Goal: Book appointment/travel/reservation

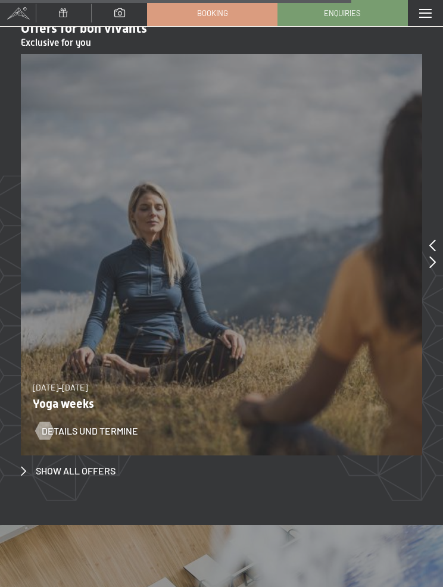
scroll to position [4857, 0]
click at [217, 14] on span "Booking" at bounding box center [212, 13] width 31 height 11
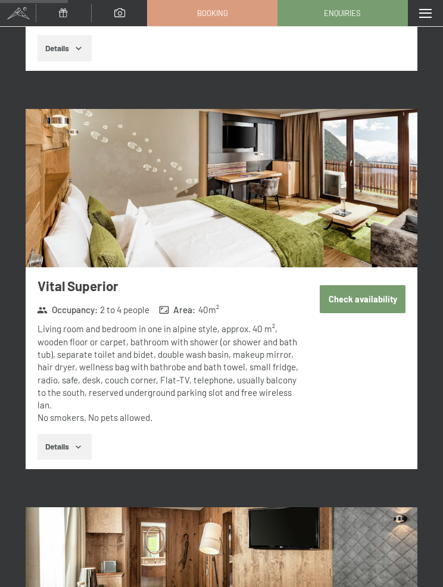
scroll to position [943, 0]
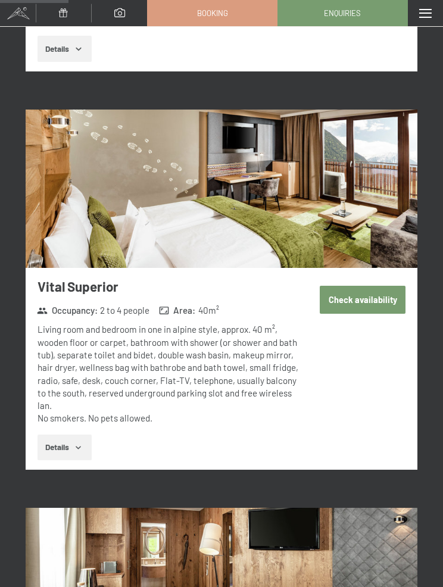
click at [52, 434] on button "Details" at bounding box center [64, 447] width 54 height 26
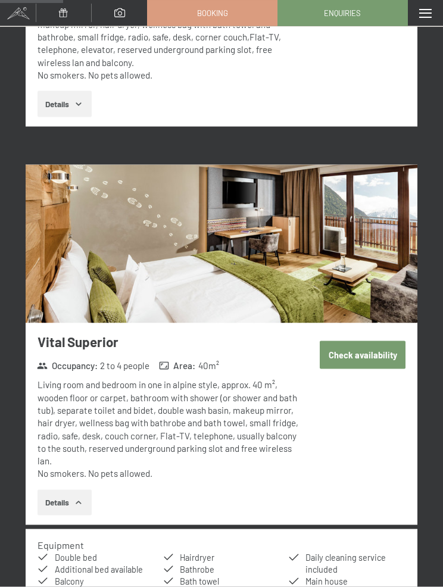
click at [84, 214] on img at bounding box center [221, 244] width 391 height 158
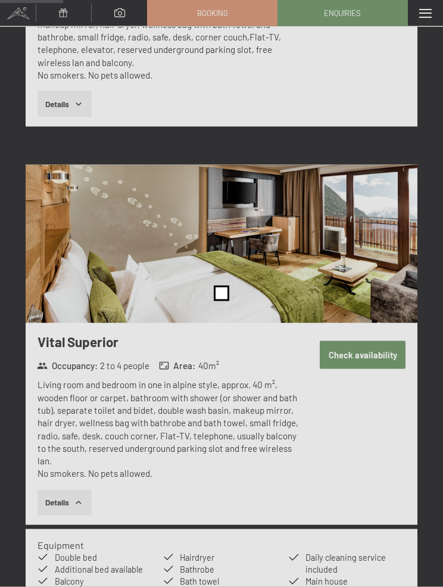
scroll to position [889, 0]
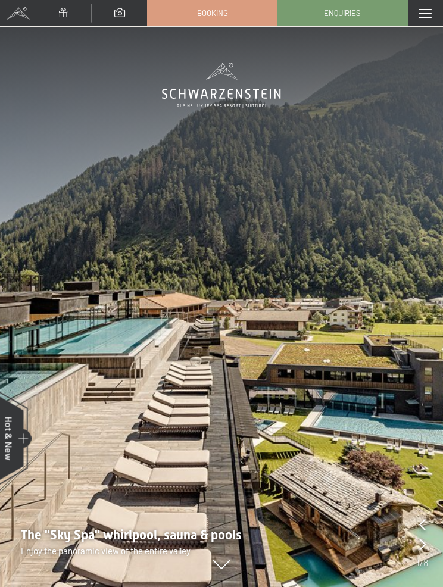
click at [210, 10] on span "Booking" at bounding box center [212, 13] width 31 height 11
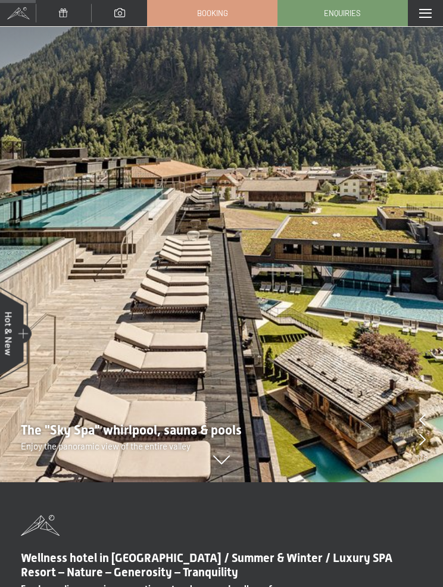
scroll to position [904, 0]
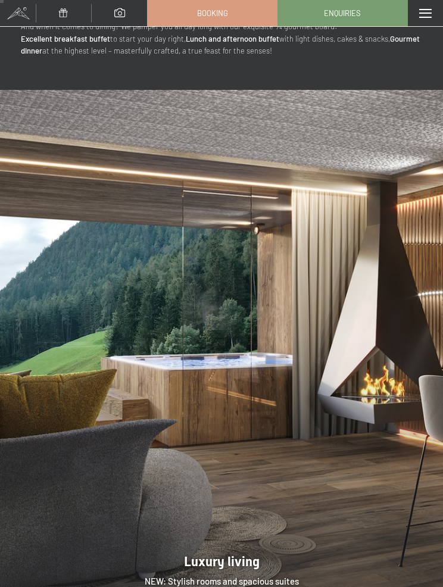
click at [195, 12] on link "Booking" at bounding box center [212, 13] width 129 height 25
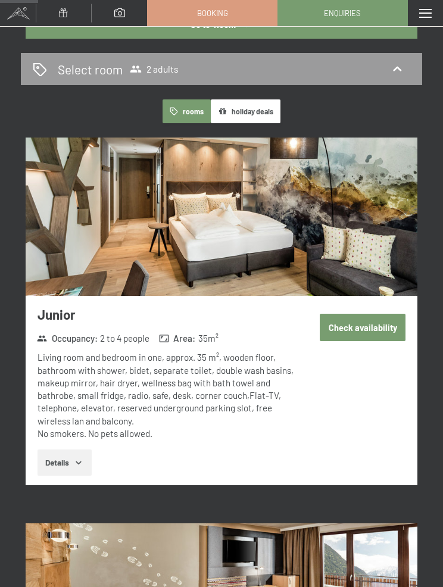
scroll to position [497, 0]
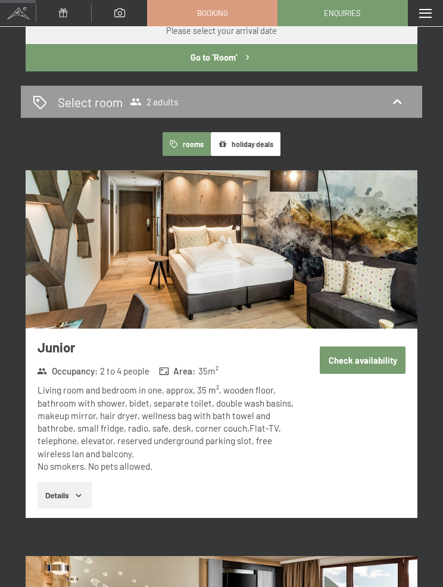
click at [54, 482] on button "Details" at bounding box center [64, 495] width 54 height 26
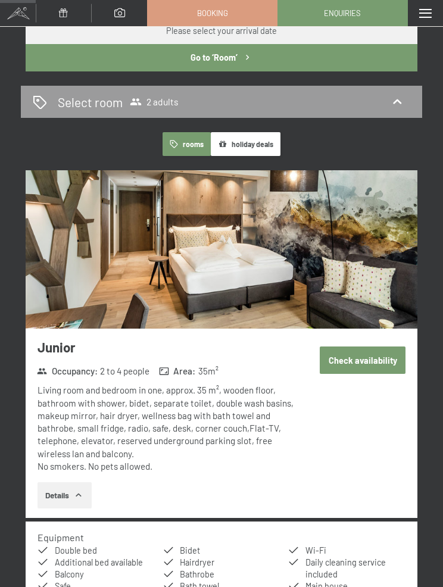
click at [85, 221] on img at bounding box center [221, 249] width 391 height 158
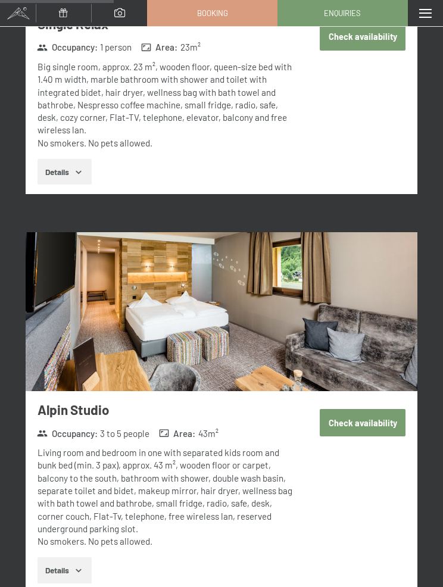
scroll to position [1618, 0]
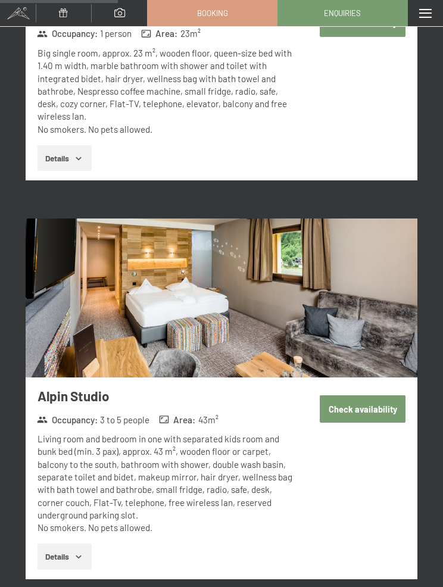
click at [49, 543] on button "Details" at bounding box center [64, 556] width 54 height 26
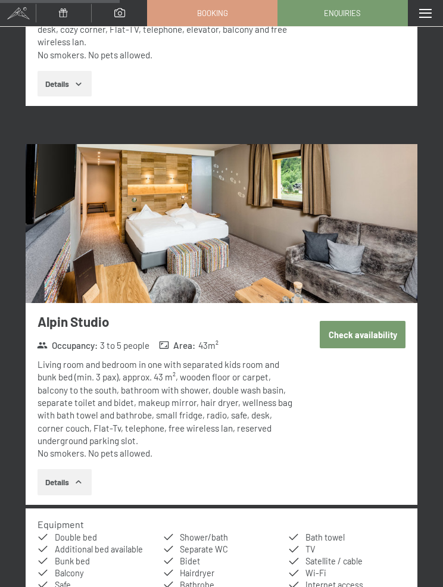
scroll to position [1701, 0]
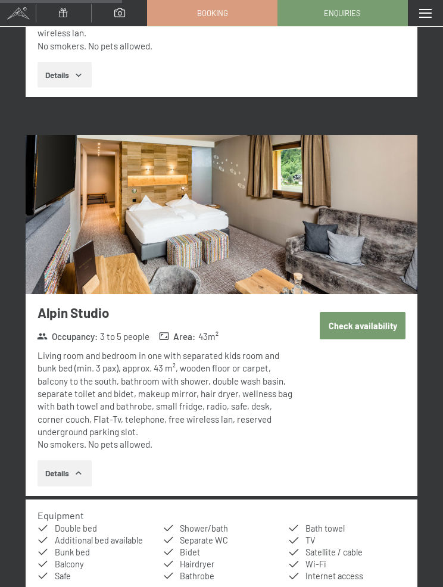
click at [90, 227] on img at bounding box center [221, 214] width 391 height 158
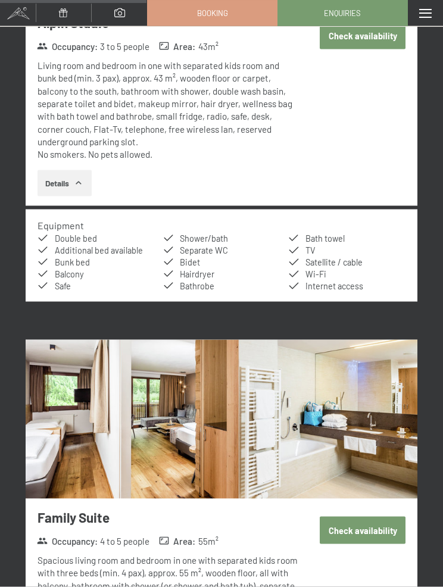
scroll to position [2105, 0]
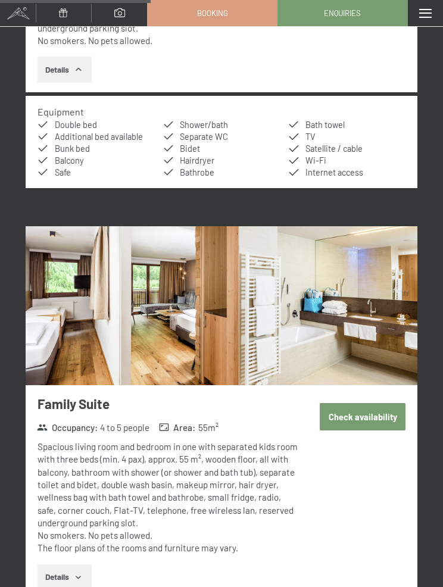
click at [117, 266] on img at bounding box center [221, 305] width 391 height 158
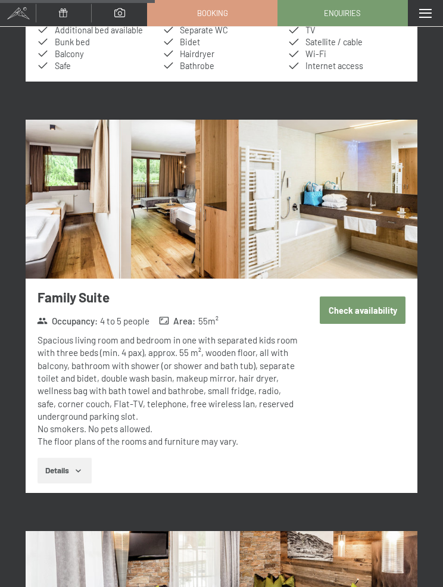
scroll to position [2180, 0]
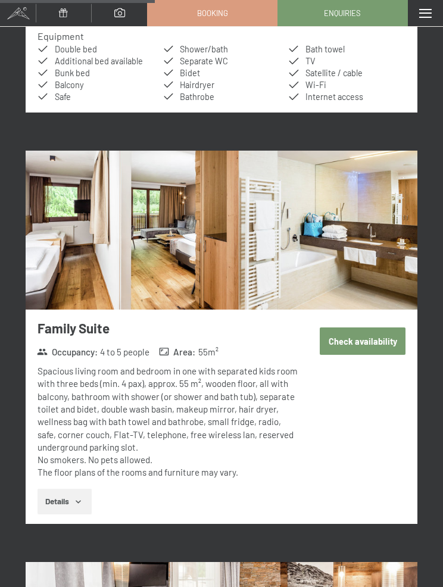
click at [80, 174] on img at bounding box center [221, 230] width 391 height 158
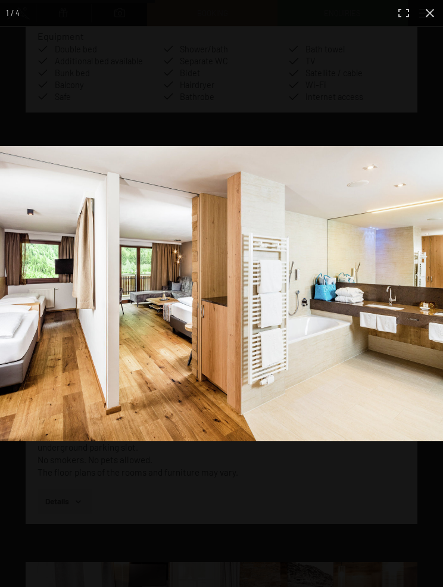
click at [43, 199] on img at bounding box center [221, 293] width 443 height 295
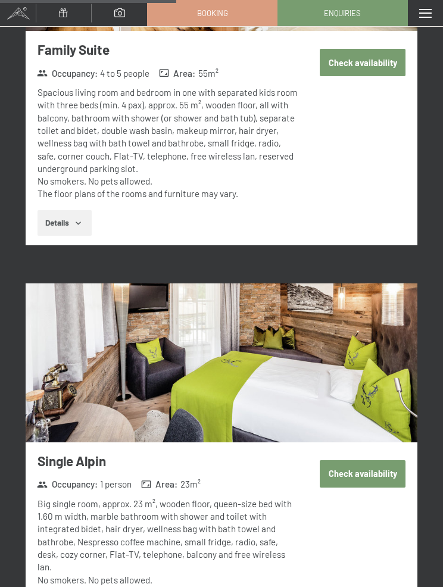
scroll to position [2461, 0]
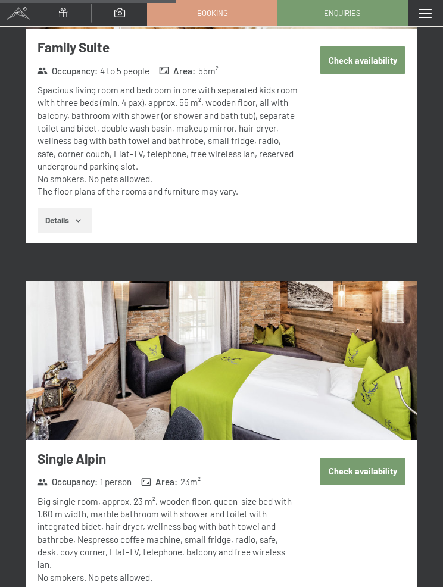
click at [140, 347] on img at bounding box center [221, 360] width 391 height 158
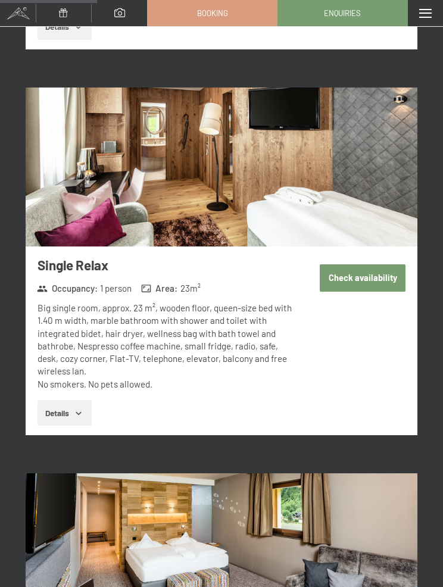
scroll to position [1362, 0]
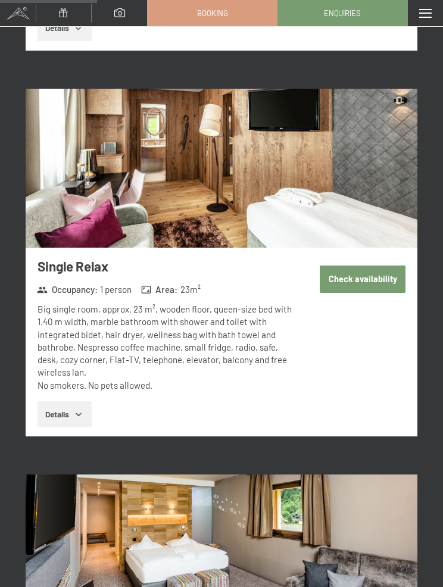
click at [66, 136] on img at bounding box center [221, 168] width 391 height 158
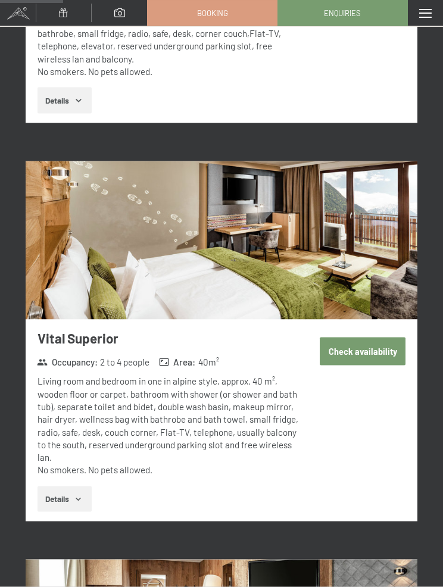
scroll to position [892, 0]
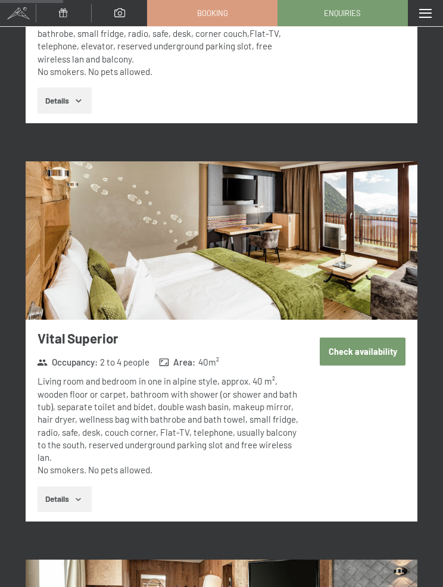
click at [111, 190] on img at bounding box center [221, 240] width 391 height 158
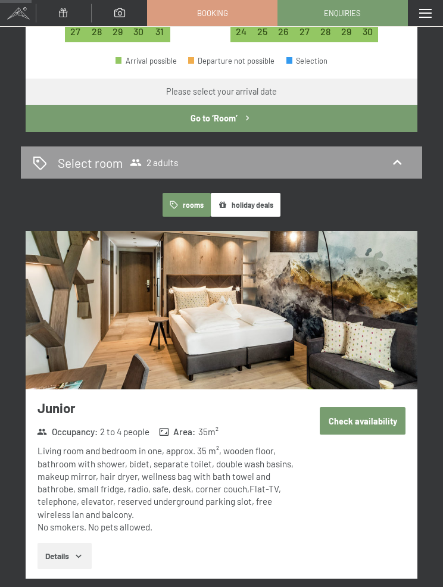
scroll to position [403, 0]
